Goal: Information Seeking & Learning: Find specific fact

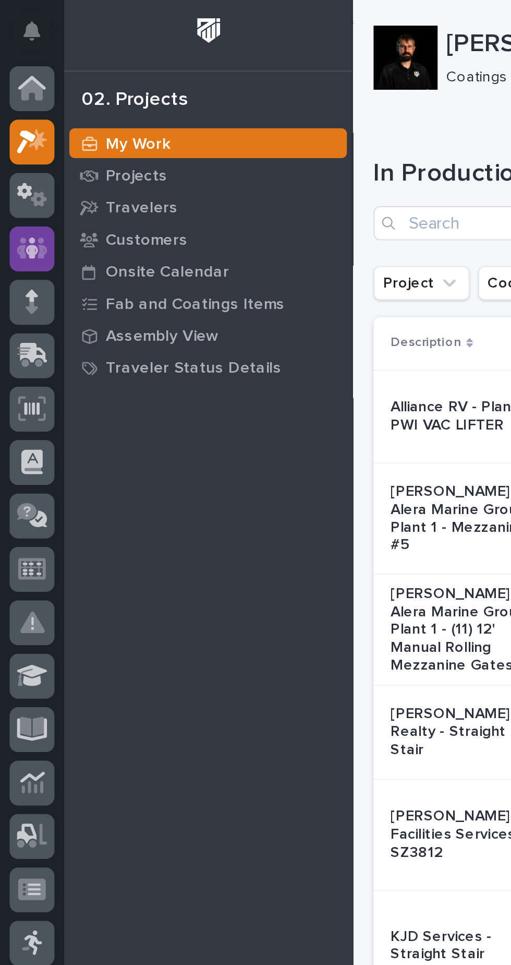
click at [14, 119] on icon at bounding box center [16, 121] width 6 height 10
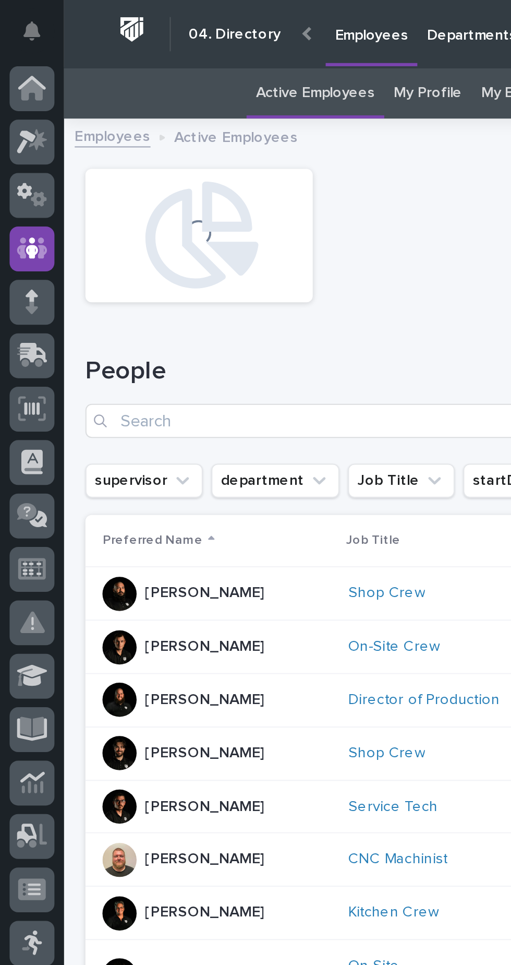
scroll to position [19, 0]
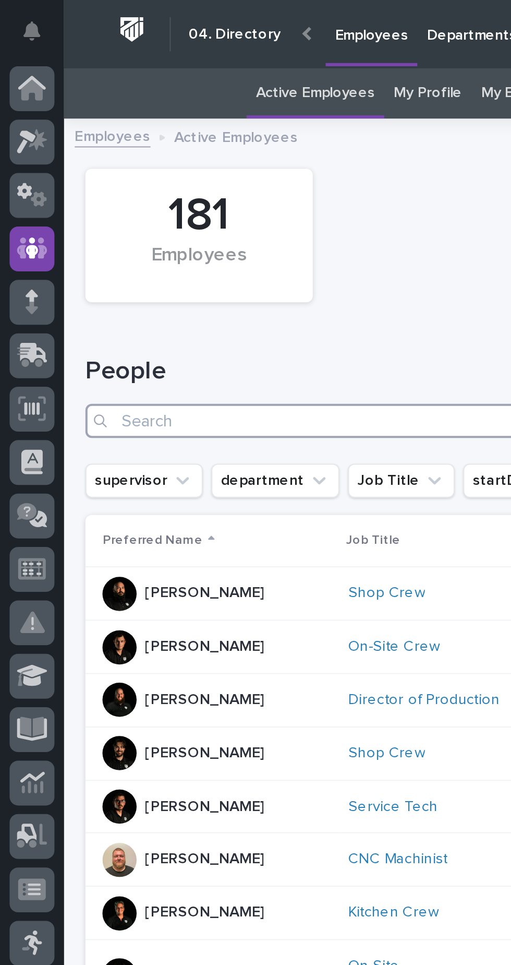
click at [62, 197] on input "Search" at bounding box center [271, 205] width 459 height 17
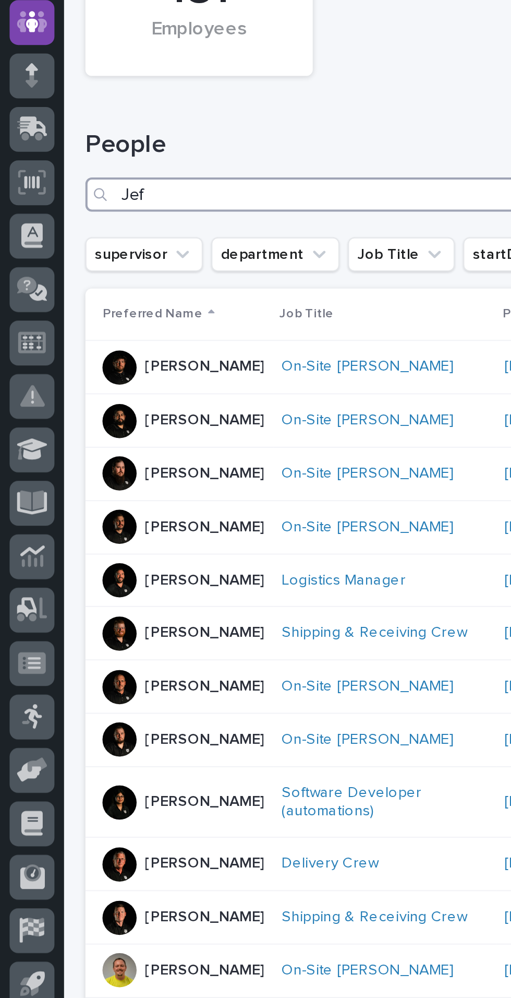
type input "Jeff"
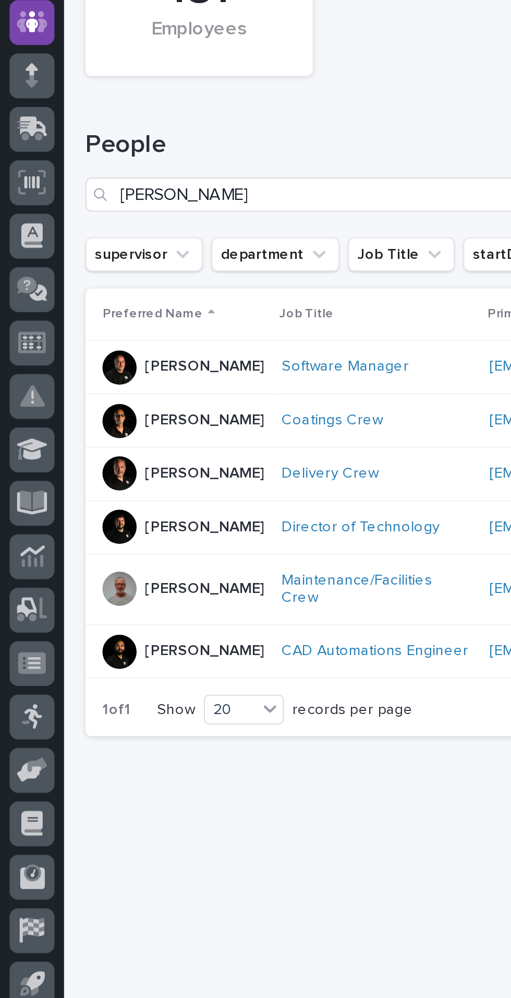
click at [87, 312] on p "Jeff Cripe" at bounding box center [100, 316] width 58 height 9
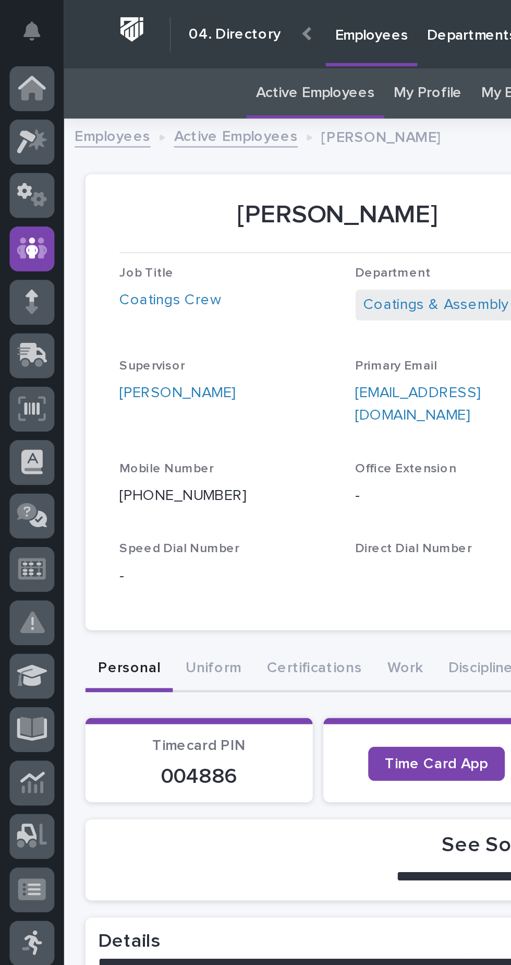
click at [107, 66] on link "Active Employees" at bounding box center [115, 66] width 61 height 12
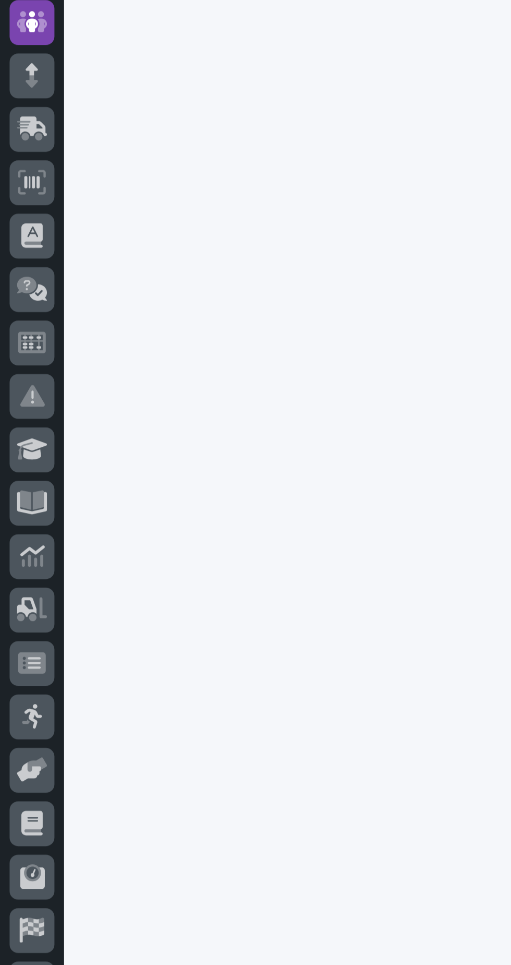
scroll to position [33, 0]
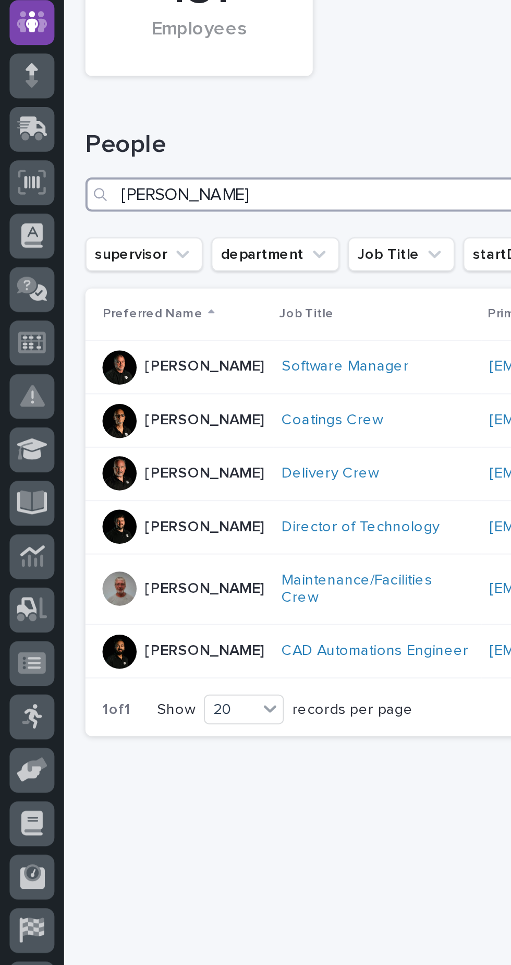
click at [95, 197] on input "Jeff" at bounding box center [271, 205] width 459 height 17
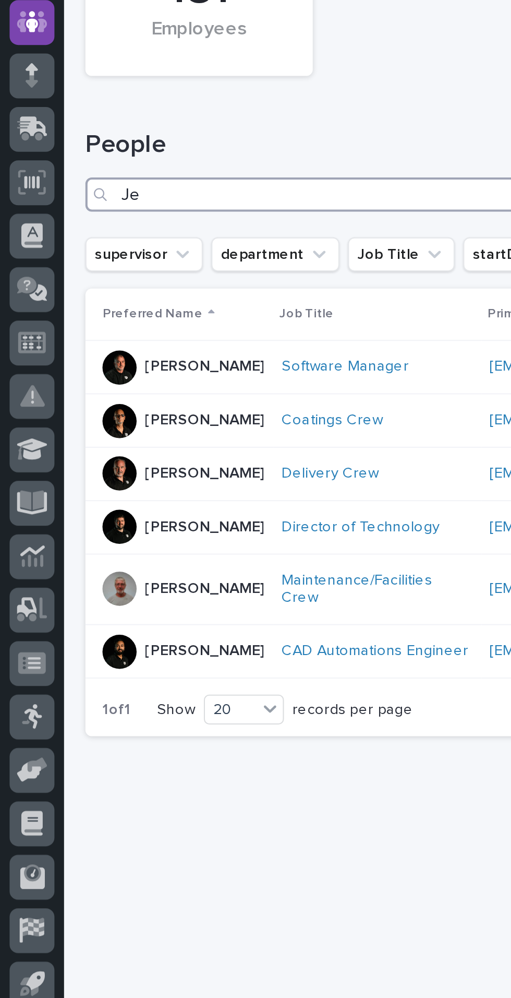
type input "J"
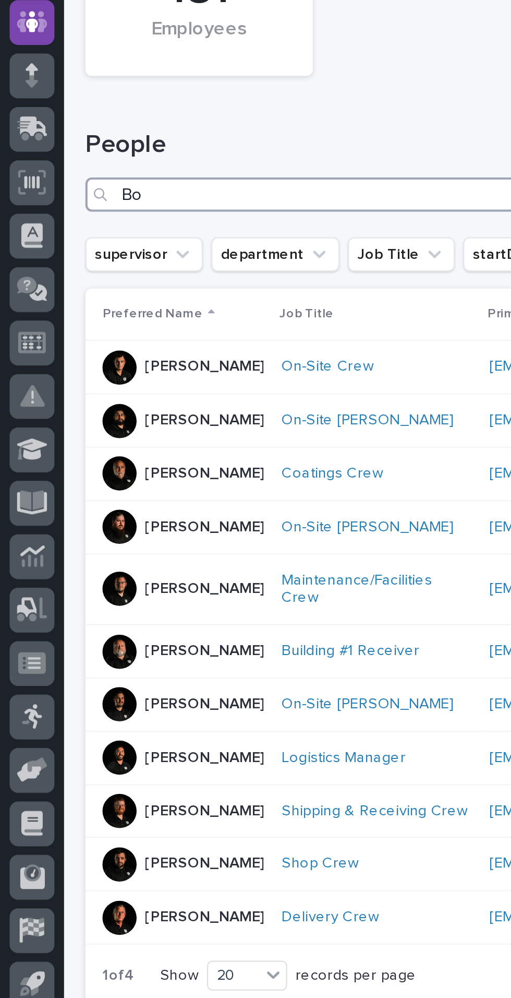
type input "[PERSON_NAME]"
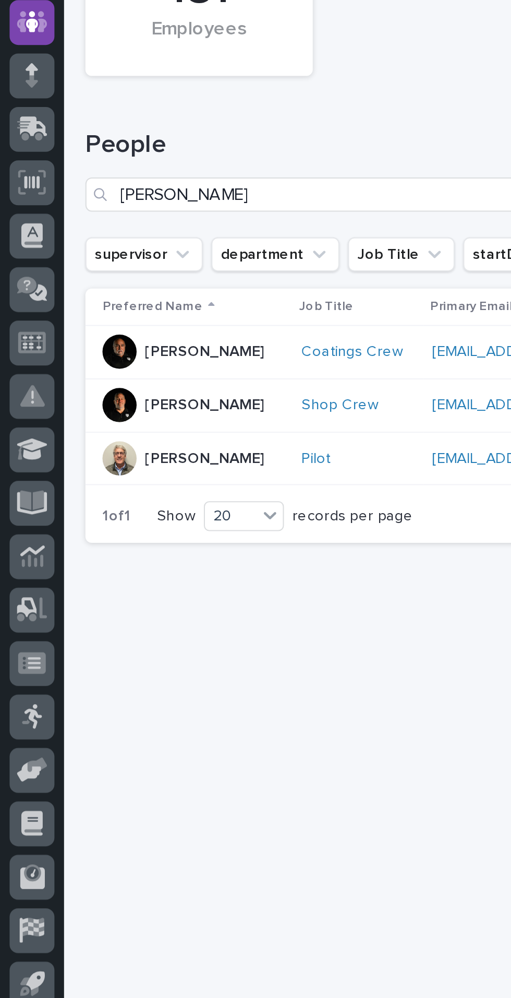
click at [85, 274] on div "[PERSON_NAME]" at bounding box center [100, 282] width 58 height 17
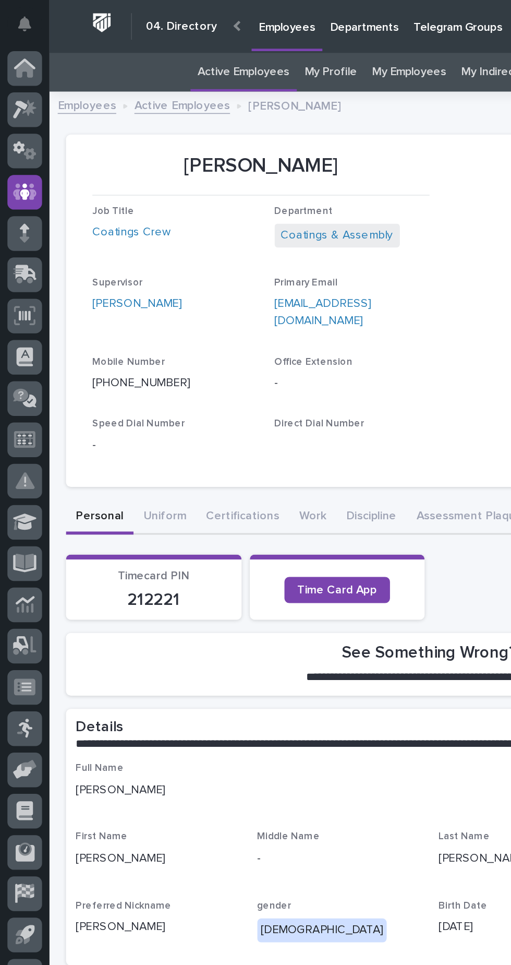
click at [111, 66] on link "Active Employees" at bounding box center [115, 66] width 61 height 12
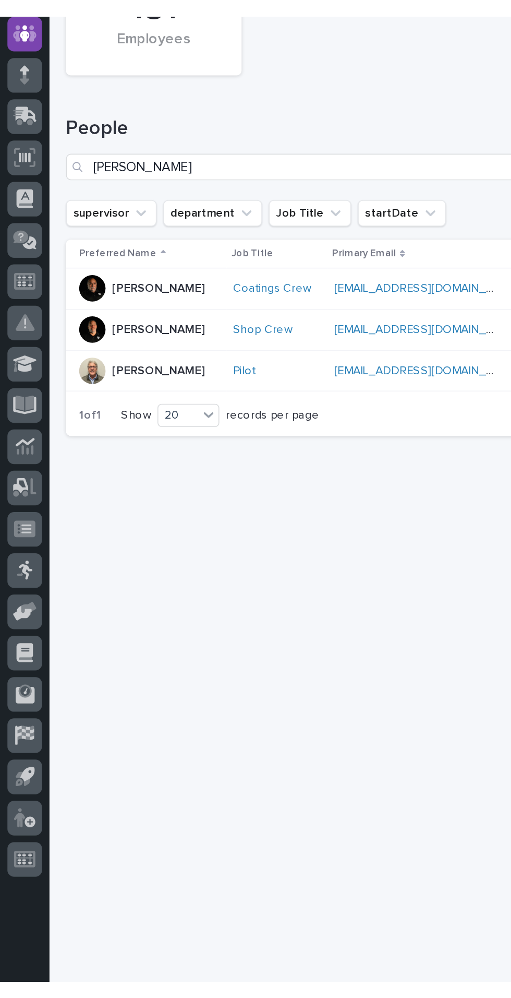
scroll to position [33, 0]
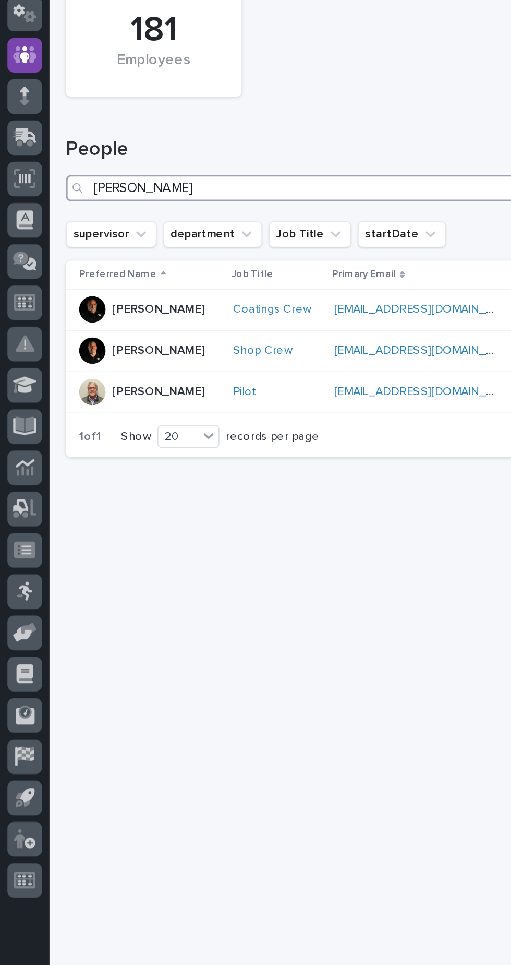
click at [98, 197] on input "[PERSON_NAME]" at bounding box center [271, 205] width 459 height 17
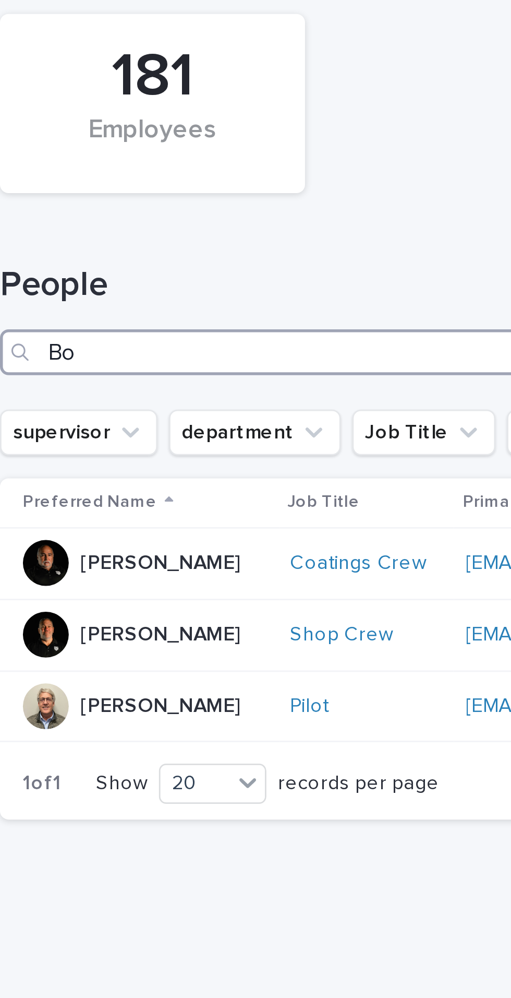
type input "B"
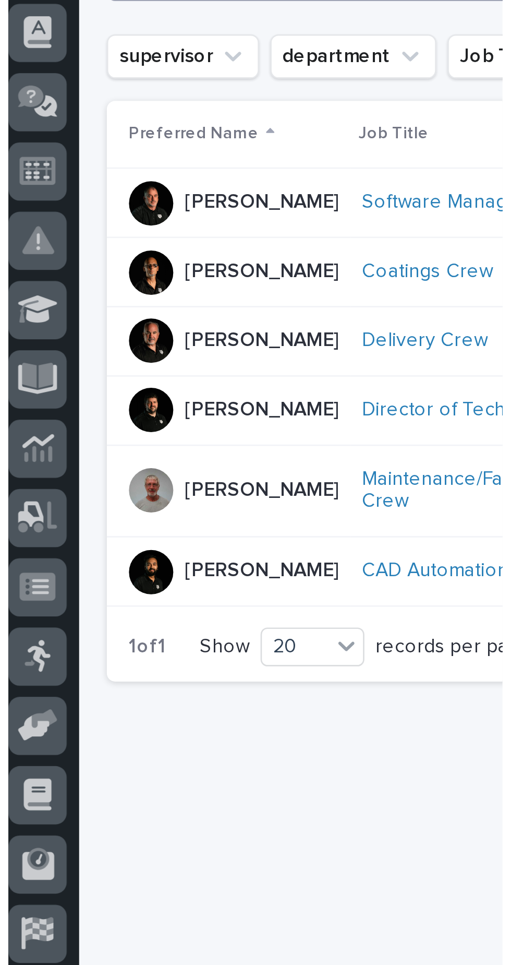
scroll to position [42, 0]
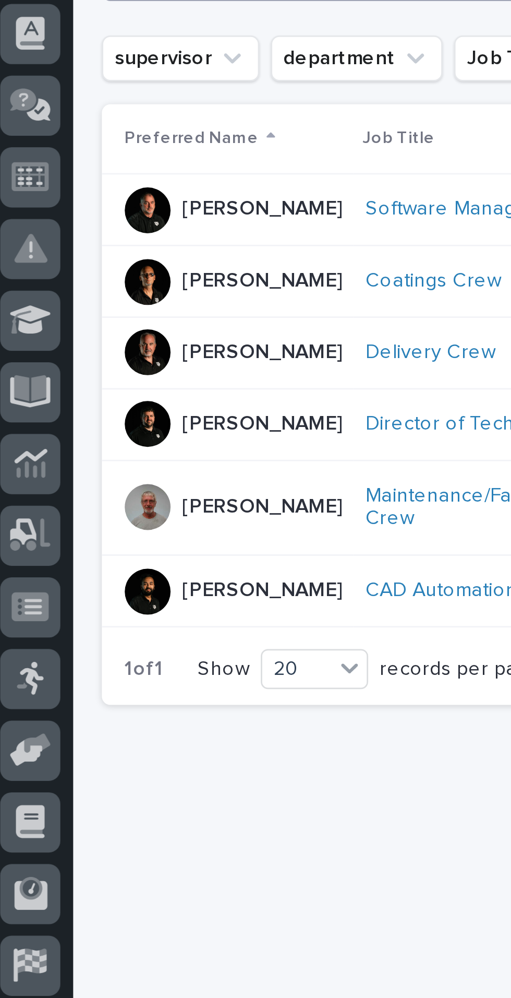
type input "Jeff"
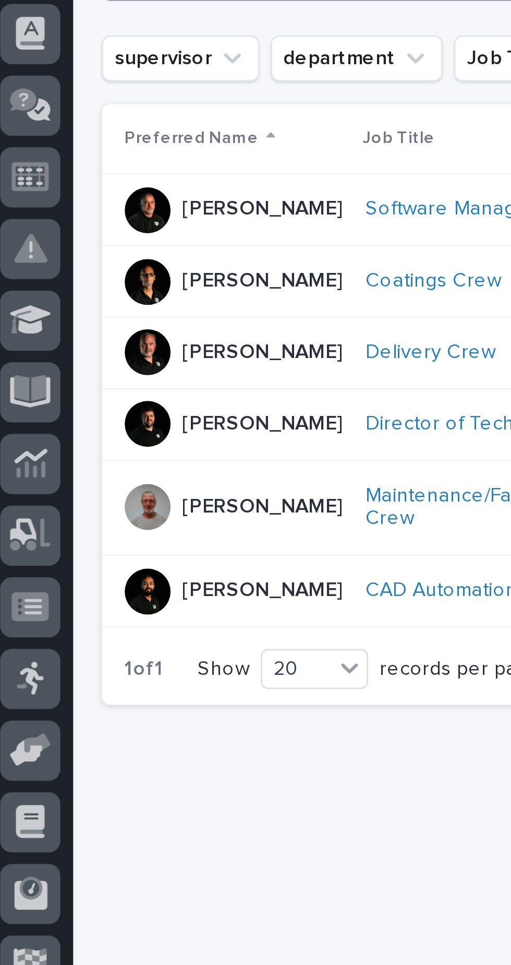
scroll to position [41, 0]
